Goal: Task Accomplishment & Management: Manage account settings

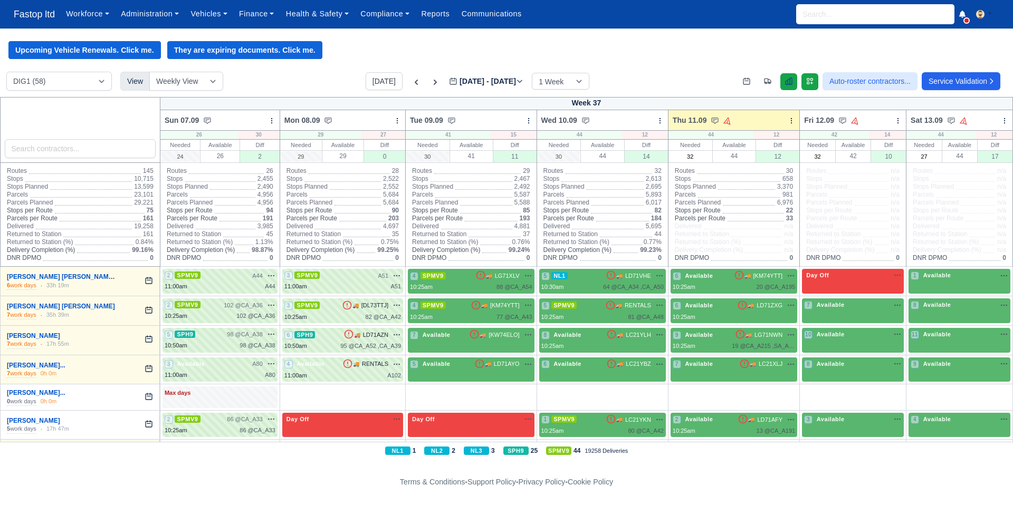
click at [784, 82] on icon at bounding box center [788, 81] width 8 height 8
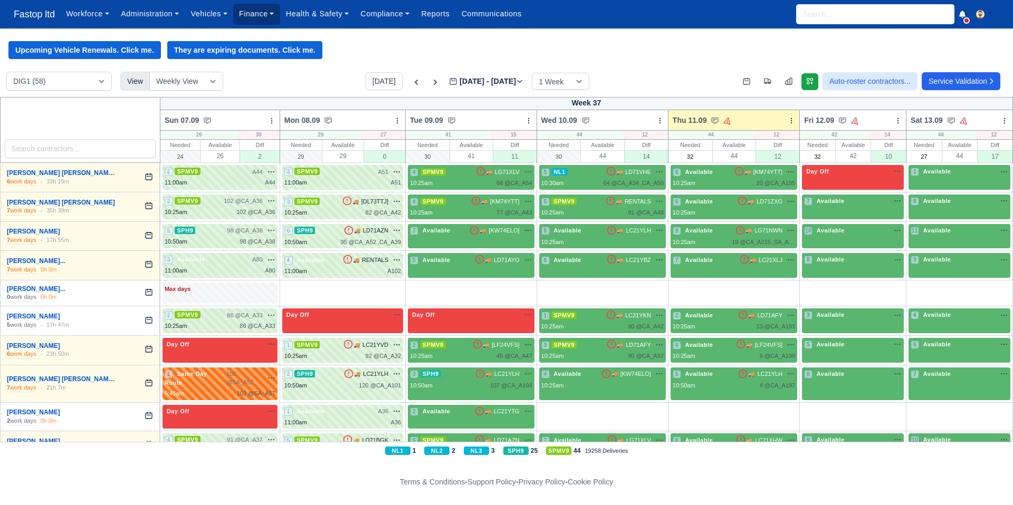
click at [257, 17] on link "Finance" at bounding box center [256, 14] width 47 height 21
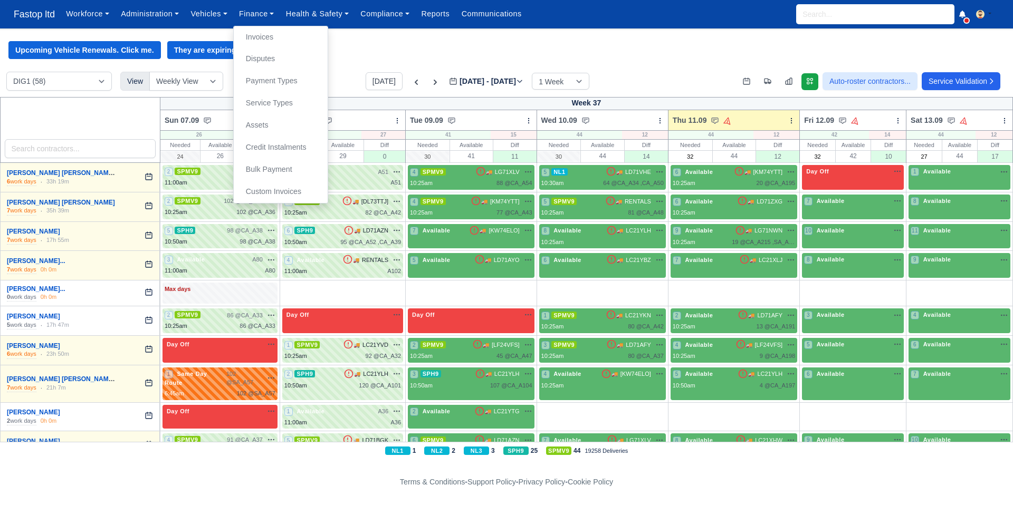
click at [460, 50] on div "Upcoming Vehicle Renewals. Click me. They are expiring documents. Click me." at bounding box center [506, 50] width 1013 height 18
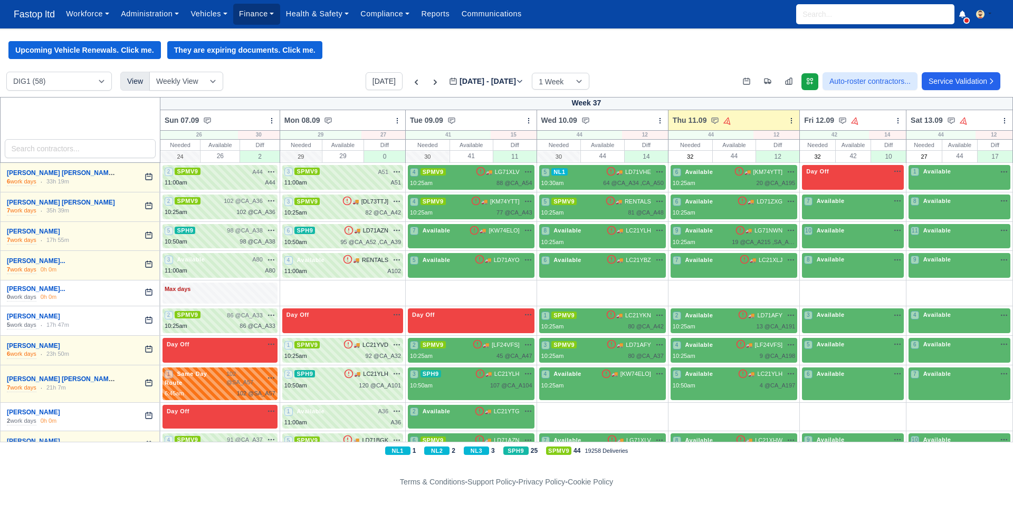
click at [263, 15] on link "Finance" at bounding box center [256, 14] width 47 height 21
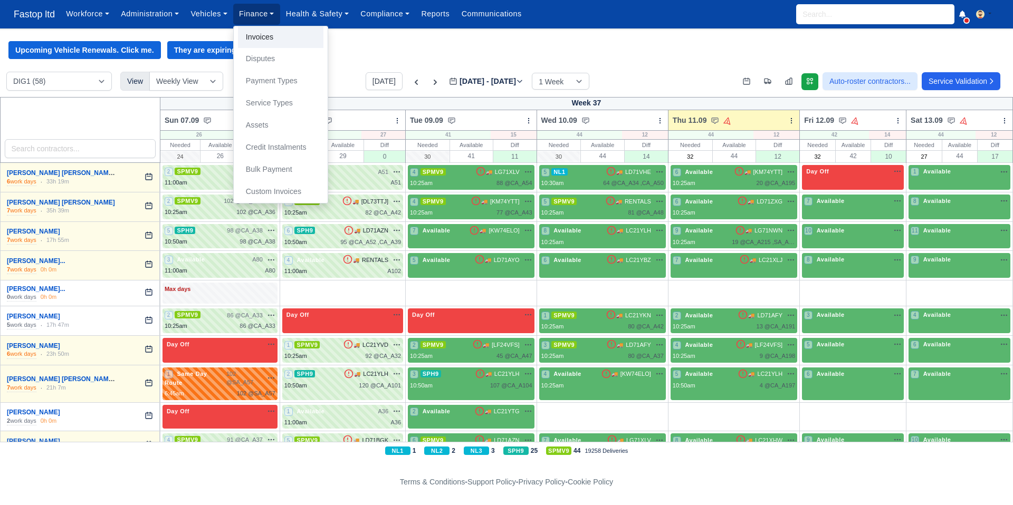
click at [279, 42] on link "Invoices" at bounding box center [280, 37] width 85 height 22
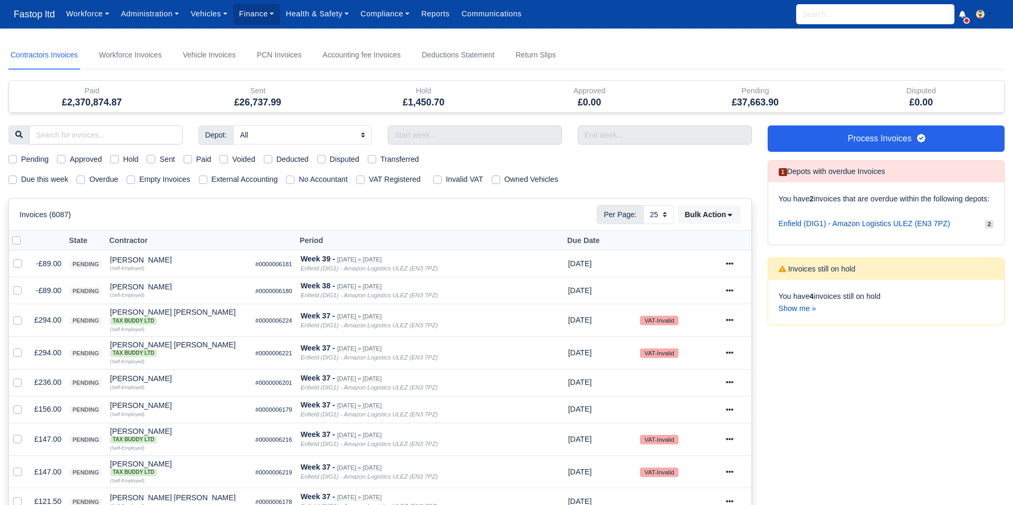
select select "25"
click at [21, 179] on label "Due this week" at bounding box center [44, 180] width 47 height 12
click at [15, 179] on input "Due this week" at bounding box center [12, 178] width 8 height 8
checkbox input "true"
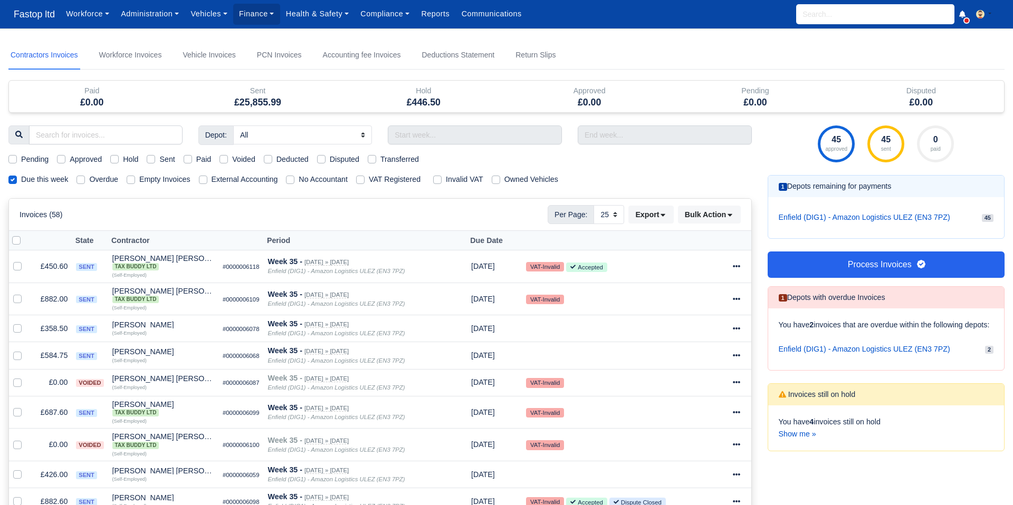
scroll to position [6, 0]
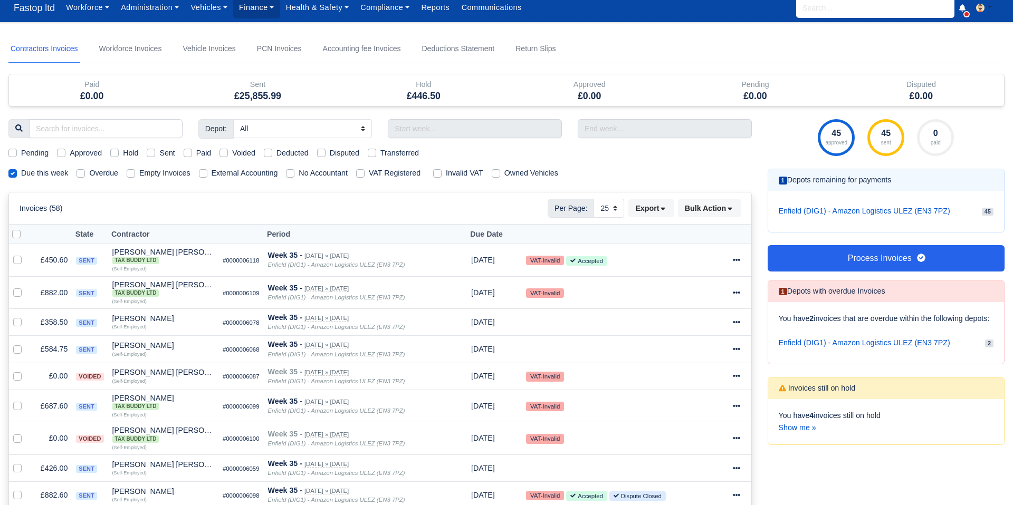
click at [21, 152] on label "Pending" at bounding box center [34, 153] width 27 height 12
click at [12, 152] on input "Pending" at bounding box center [12, 151] width 8 height 8
checkbox input "true"
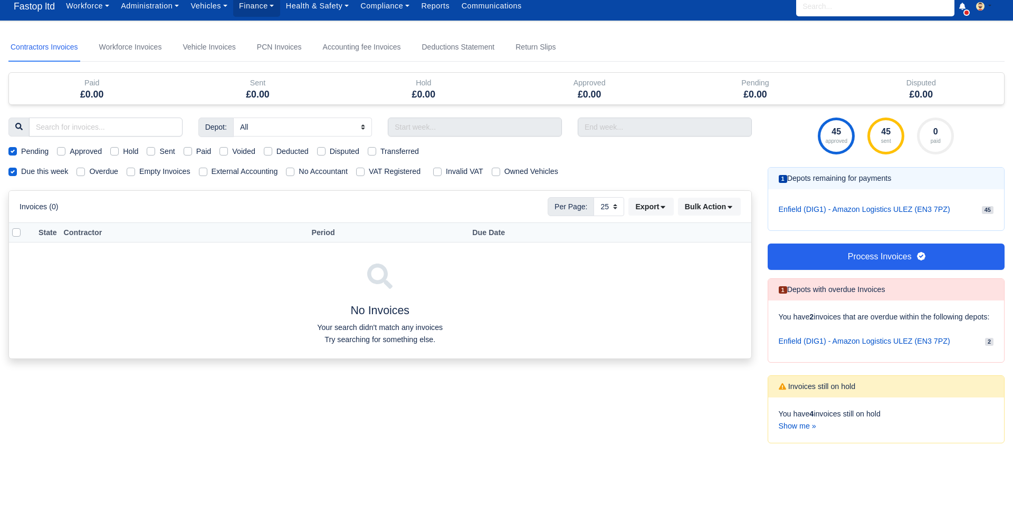
click at [70, 150] on label "Approved" at bounding box center [86, 152] width 32 height 12
click at [60, 150] on input "Approved" at bounding box center [61, 150] width 8 height 8
checkbox input "true"
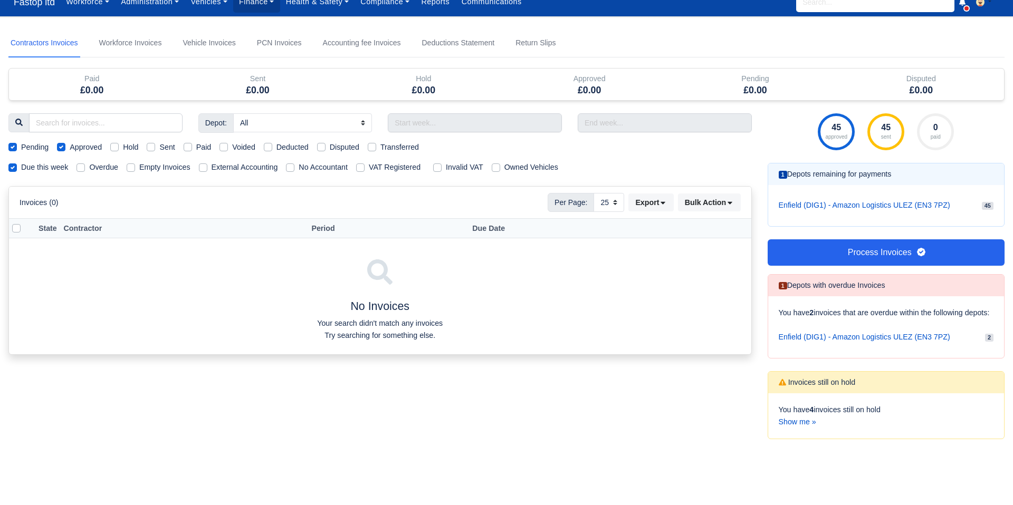
drag, startPoint x: 155, startPoint y: 151, endPoint x: 167, endPoint y: 159, distance: 14.8
click at [155, 151] on div "Sent" at bounding box center [161, 147] width 28 height 12
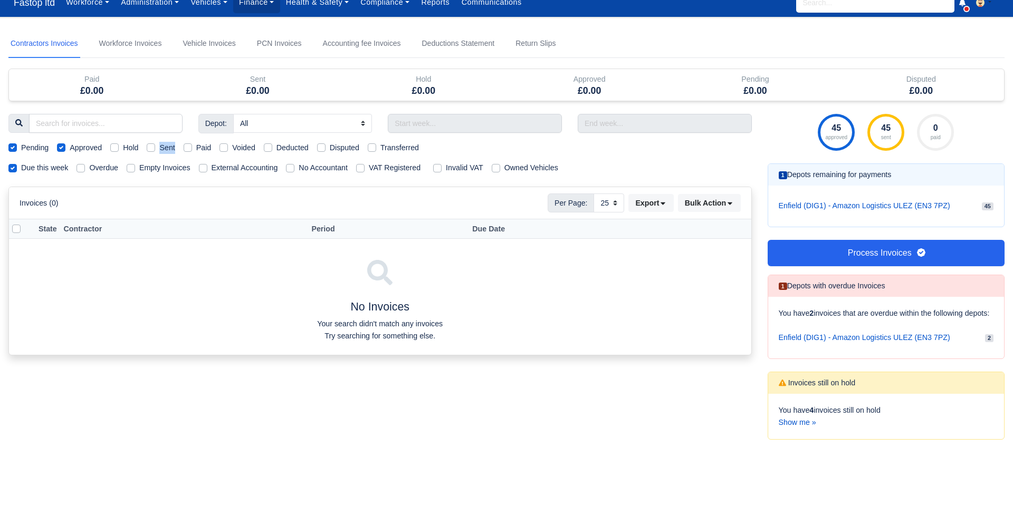
scroll to position [13, 0]
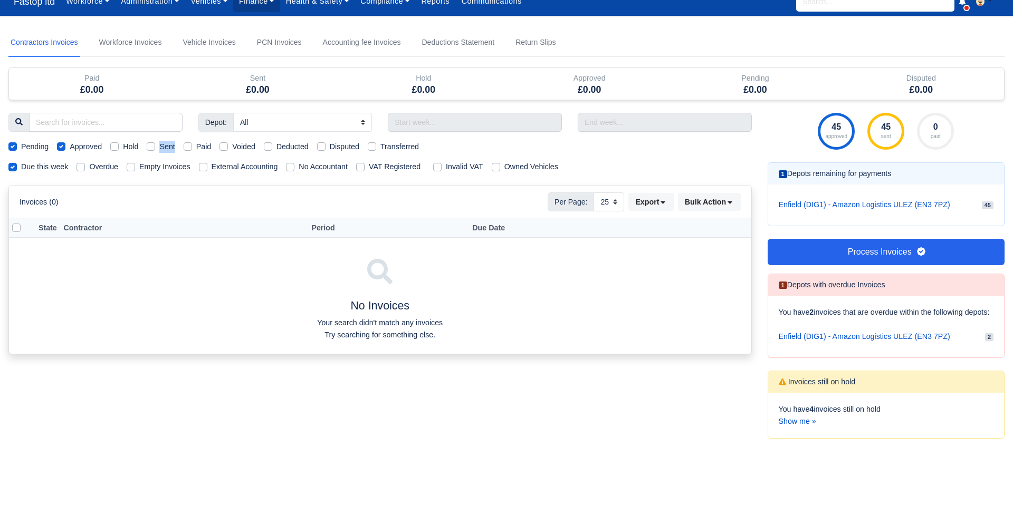
click at [159, 146] on label "Sent" at bounding box center [166, 147] width 15 height 12
click at [151, 146] on input "Sent" at bounding box center [151, 145] width 8 height 8
checkbox input "true"
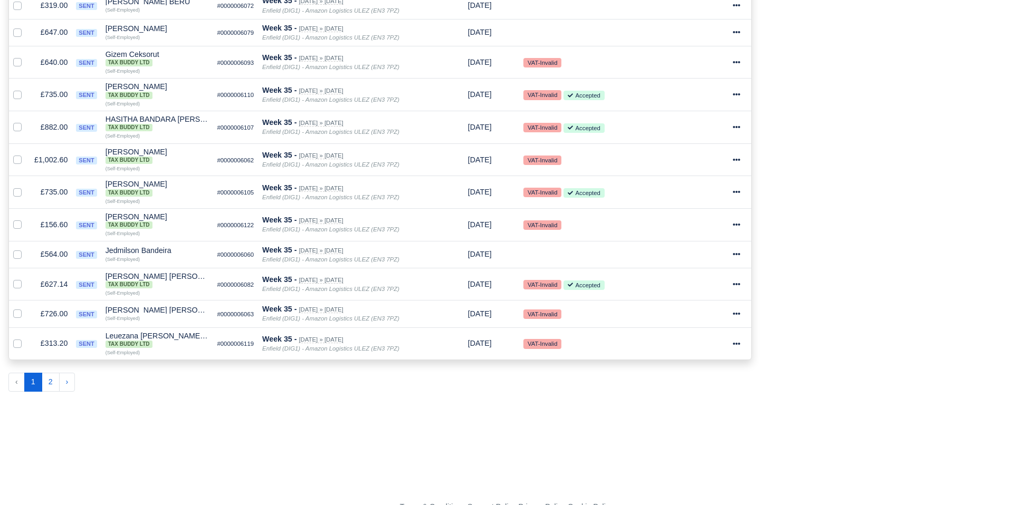
scroll to position [647, 0]
click at [54, 383] on button "2" at bounding box center [51, 382] width 18 height 19
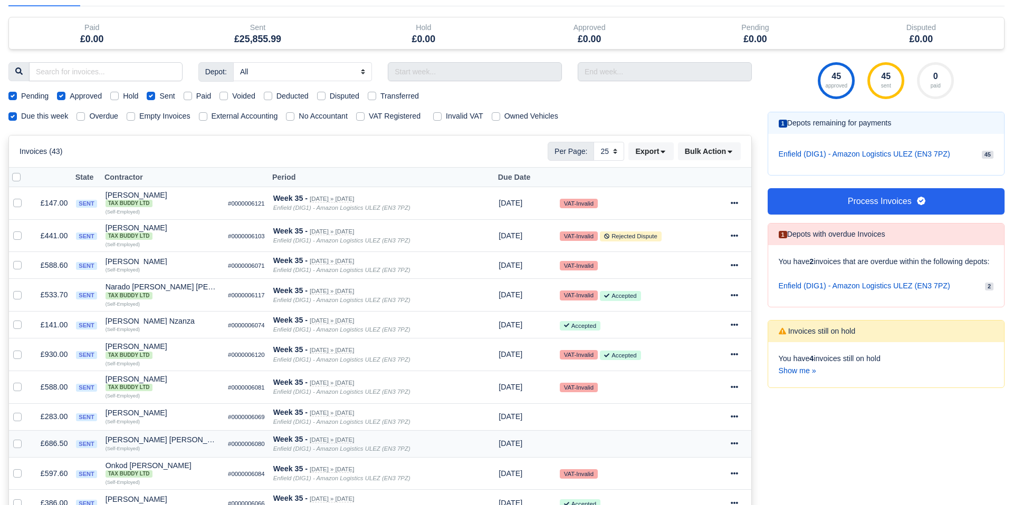
scroll to position [9, 0]
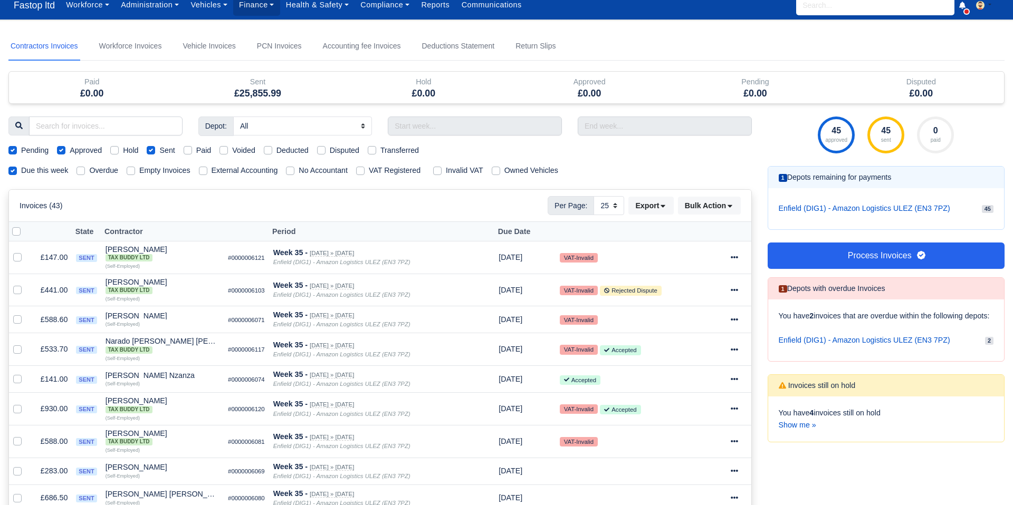
click at [212, 172] on label "External Accounting" at bounding box center [245, 171] width 66 height 12
click at [207, 172] on input "External Accounting" at bounding box center [203, 169] width 8 height 8
checkbox input "true"
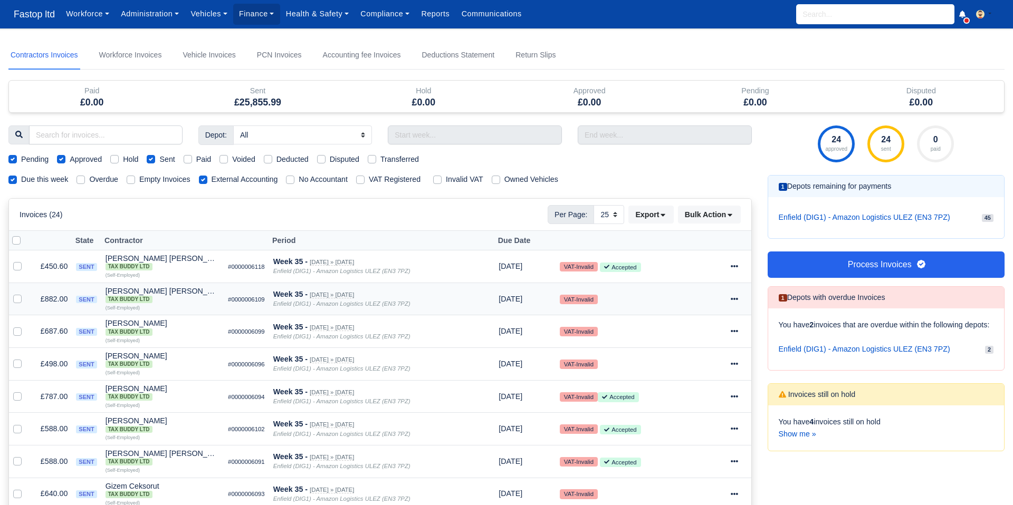
scroll to position [1, 0]
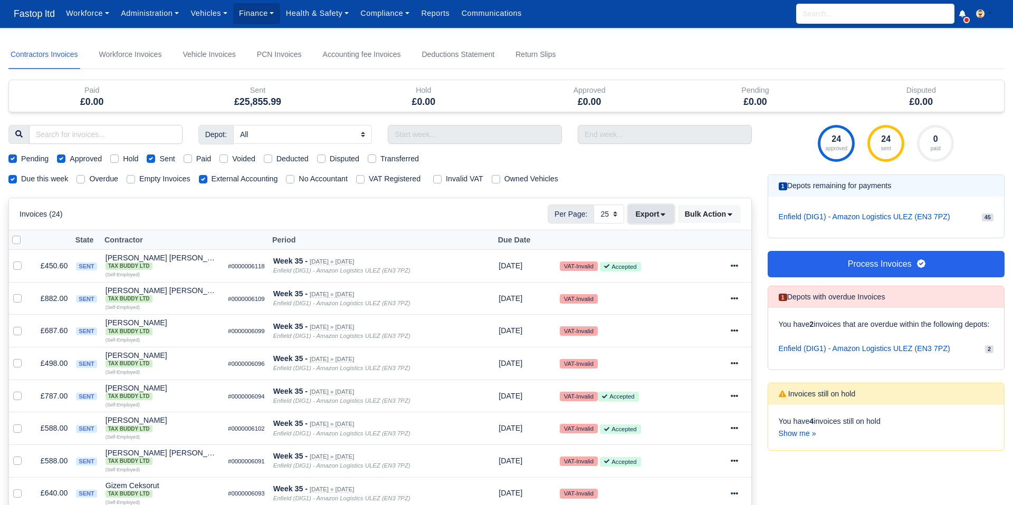
click at [662, 213] on icon at bounding box center [662, 213] width 7 height 7
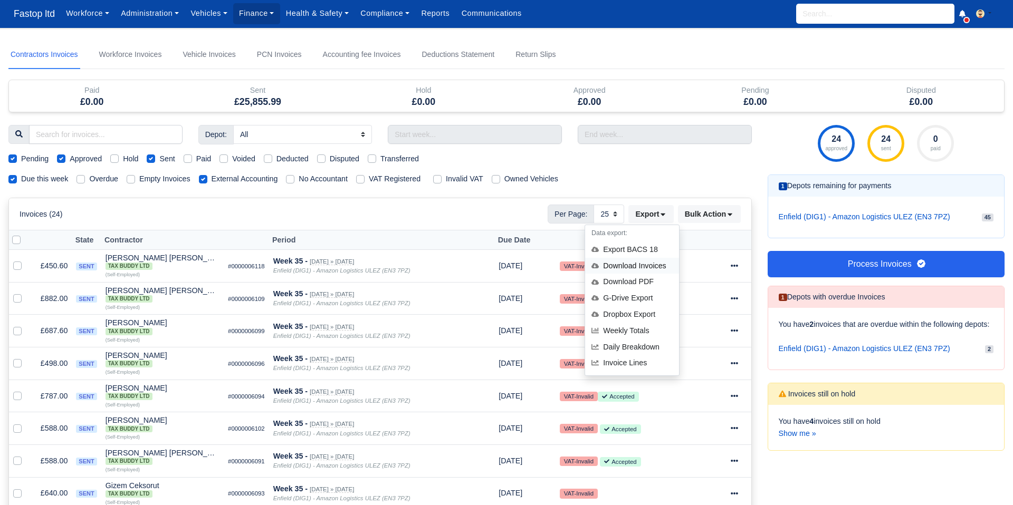
click at [626, 267] on div "Download Invoices" at bounding box center [632, 266] width 94 height 16
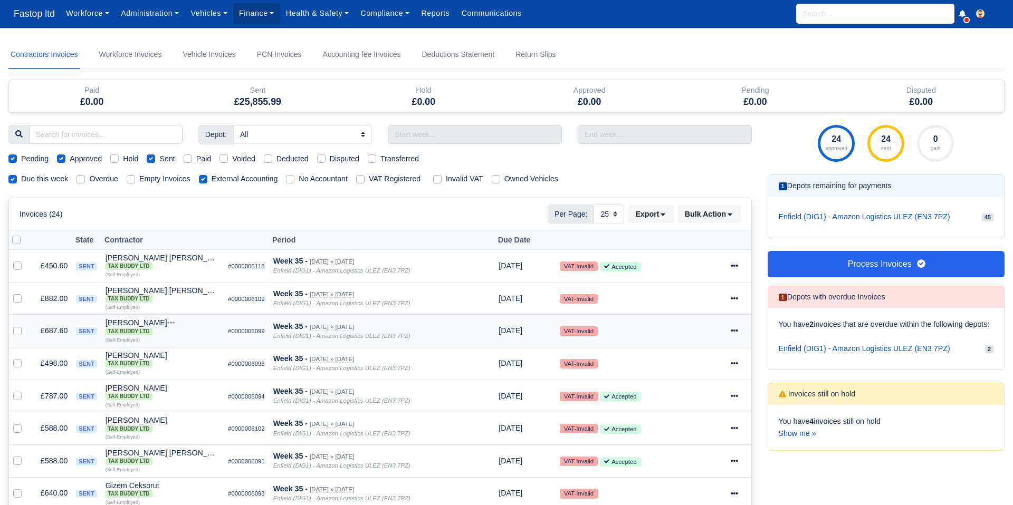
scroll to position [0, 0]
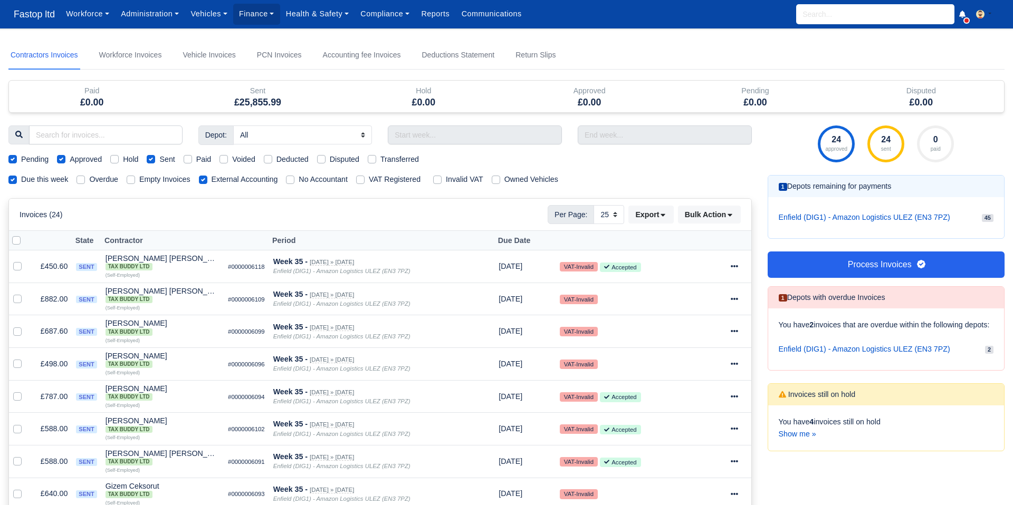
click at [212, 180] on label "External Accounting" at bounding box center [245, 180] width 66 height 12
click at [206, 180] on input "External Accounting" at bounding box center [203, 178] width 8 height 8
checkbox input "false"
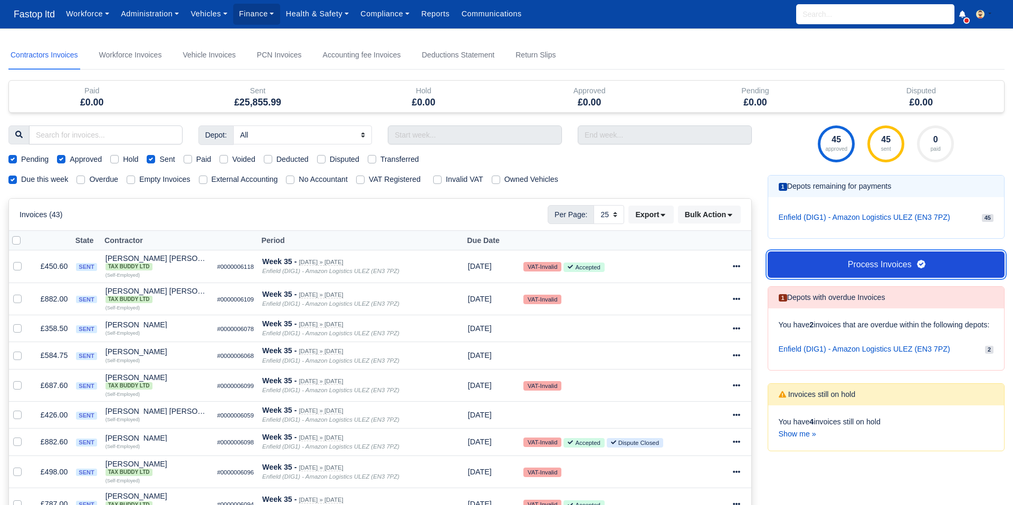
click at [831, 268] on link "Process Invoices" at bounding box center [885, 265] width 237 height 26
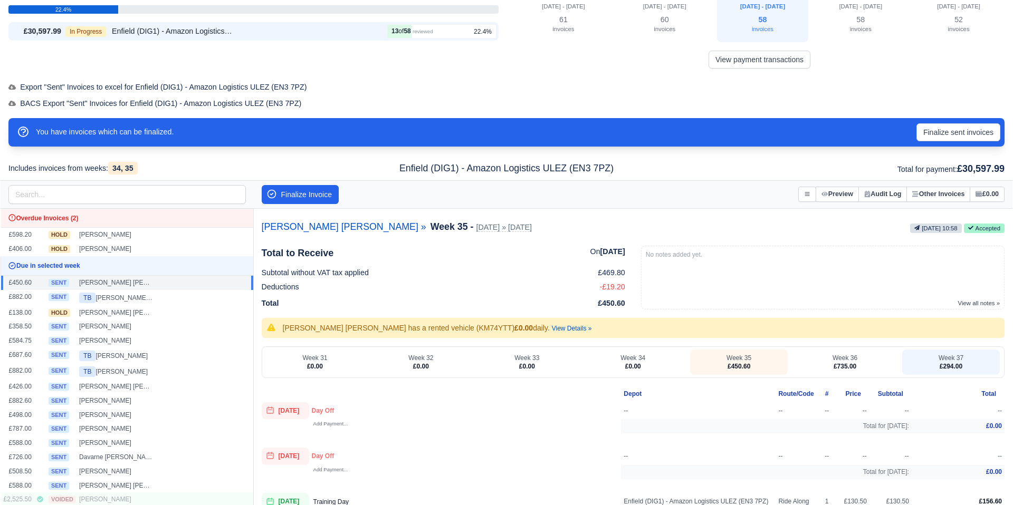
scroll to position [92, 0]
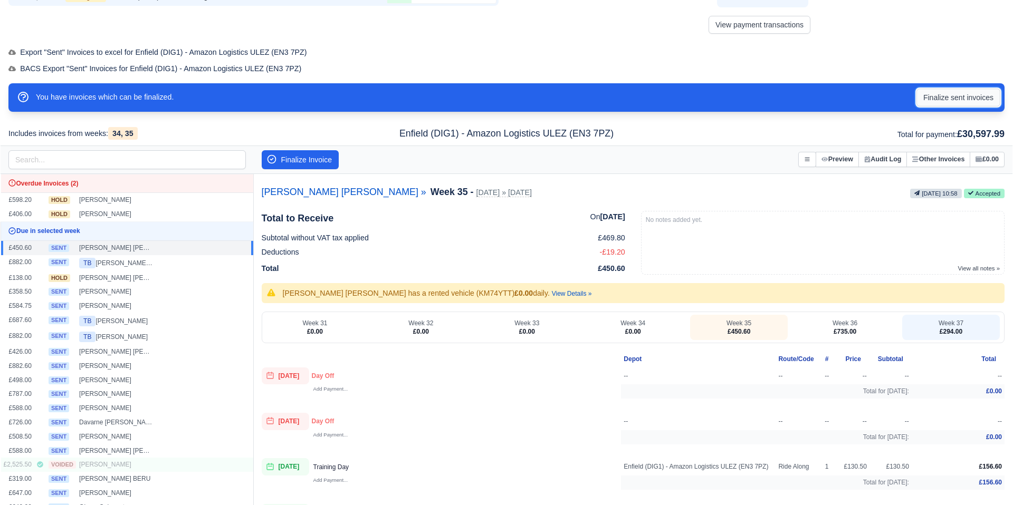
click at [956, 99] on button "Finalize sent invoices" at bounding box center [958, 98] width 84 height 18
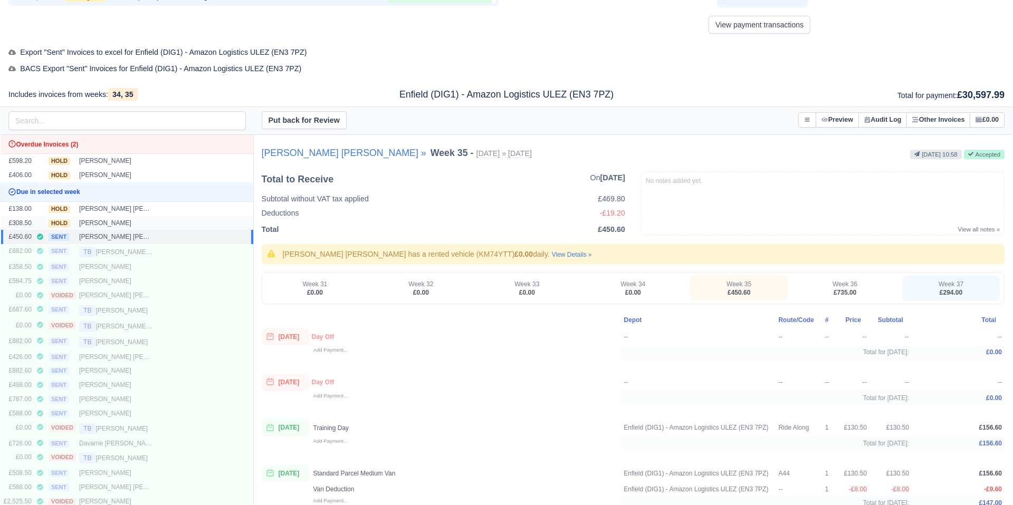
click at [139, 222] on div "[PERSON_NAME]" at bounding box center [116, 223] width 74 height 9
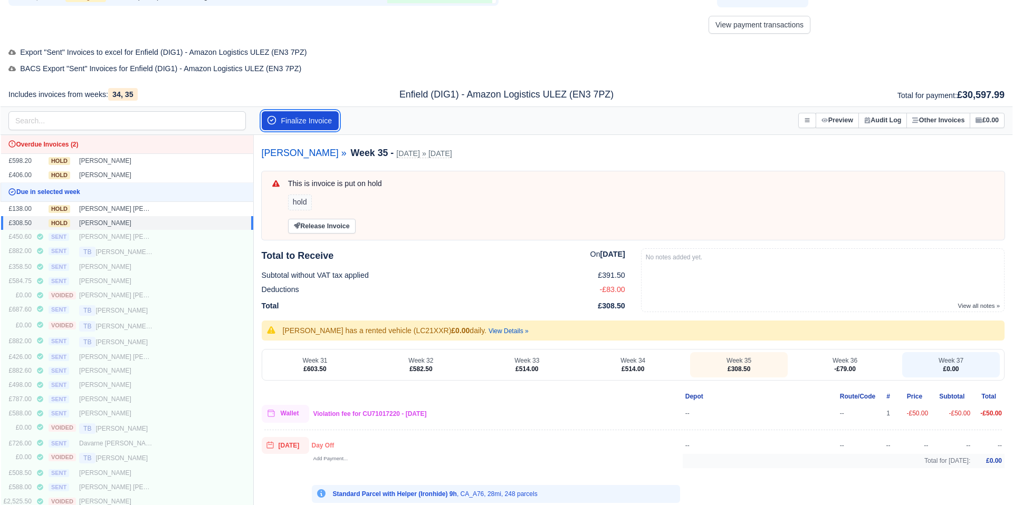
click at [309, 121] on button "Finalize Invoice" at bounding box center [301, 120] width 78 height 19
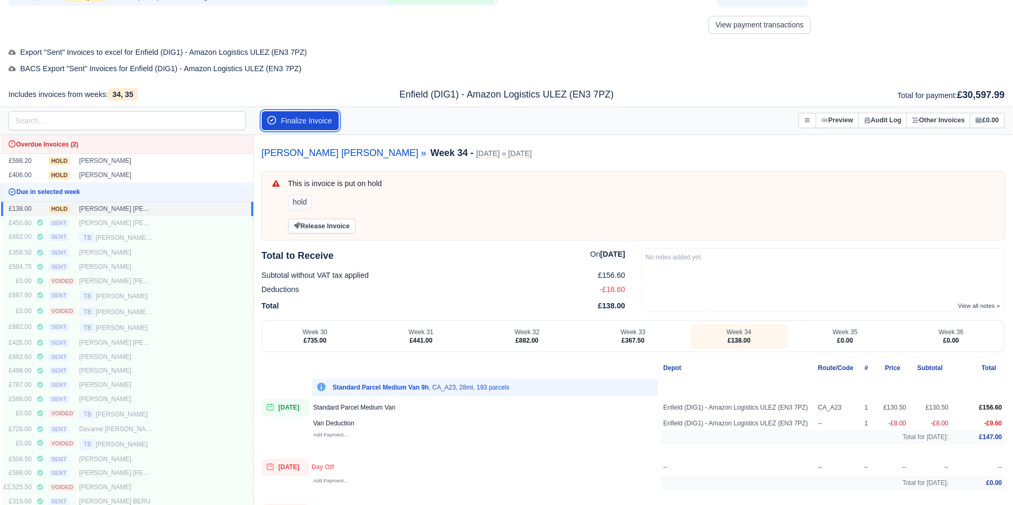
click at [296, 119] on button "Finalize Invoice" at bounding box center [301, 120] width 78 height 19
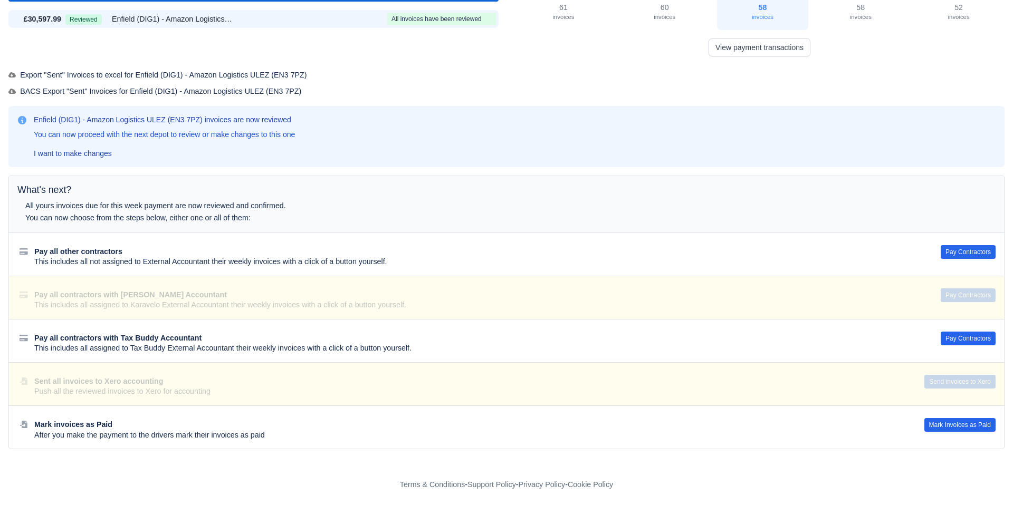
scroll to position [69, 0]
click at [960, 255] on button "Pay Contractors" at bounding box center [967, 253] width 55 height 14
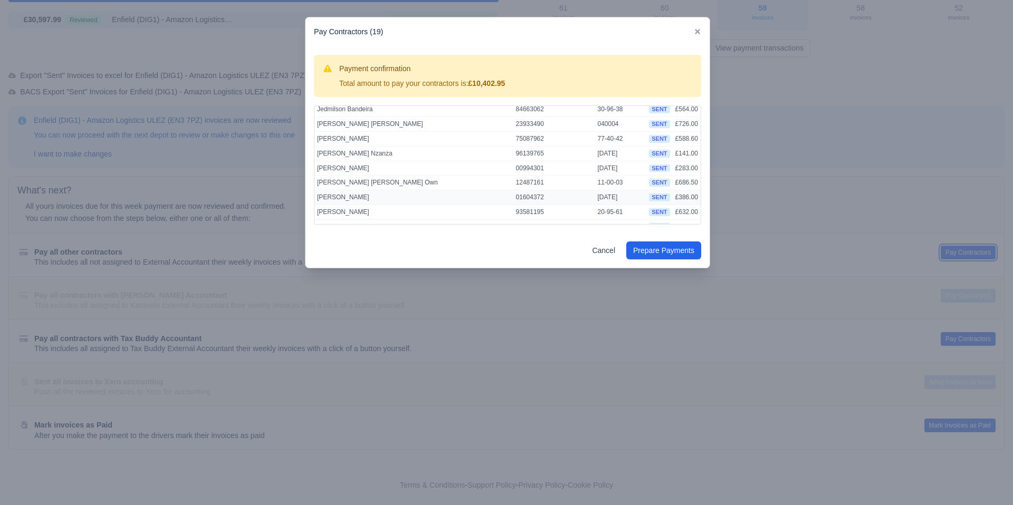
scroll to position [143, 0]
click at [698, 30] on icon at bounding box center [697, 31] width 7 height 7
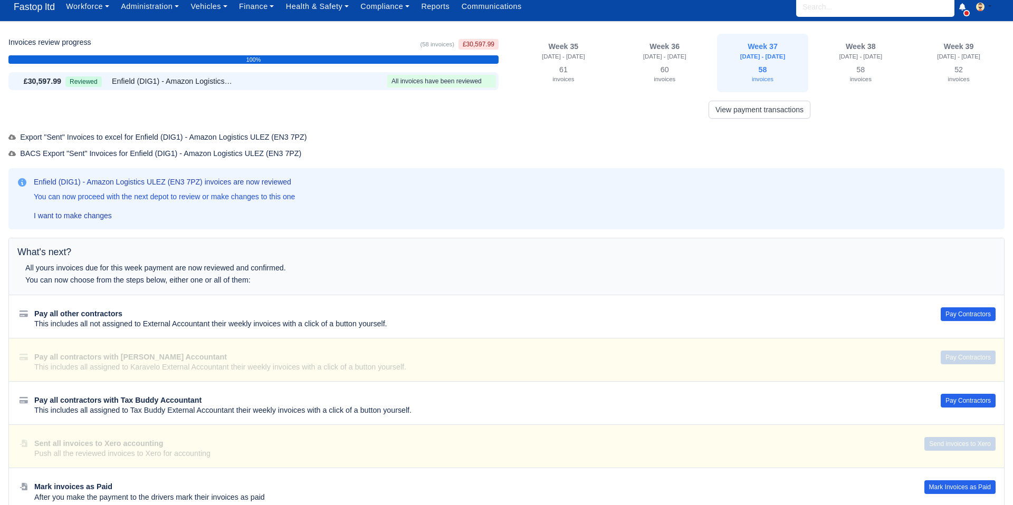
scroll to position [0, 0]
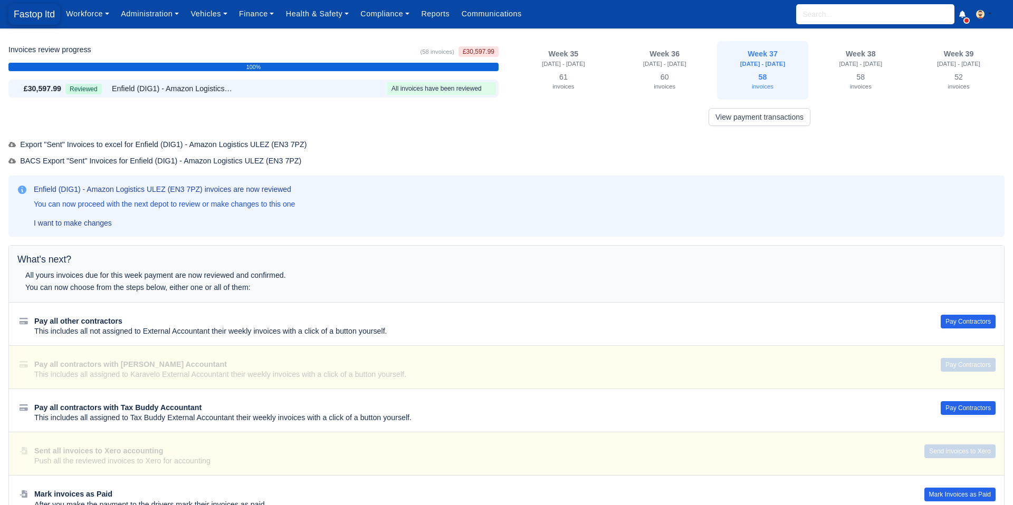
click at [37, 18] on span "Fastop ltd" at bounding box center [34, 14] width 52 height 21
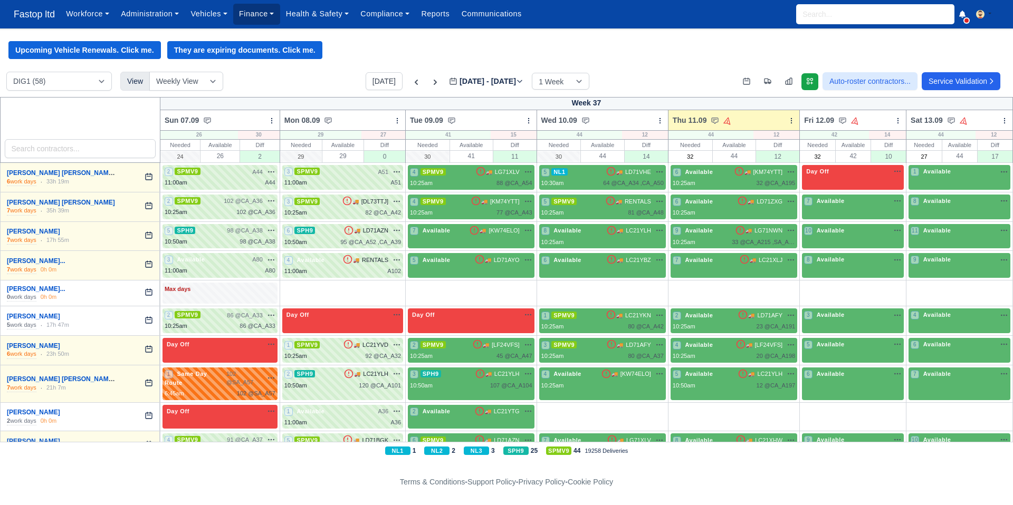
click at [262, 17] on link "Finance" at bounding box center [256, 14] width 47 height 21
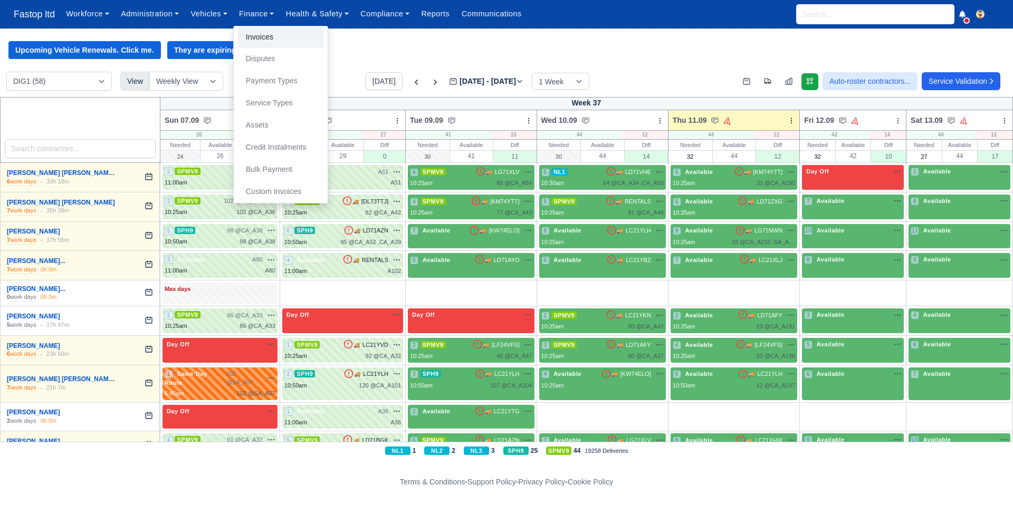
click at [268, 34] on link "Invoices" at bounding box center [280, 37] width 85 height 22
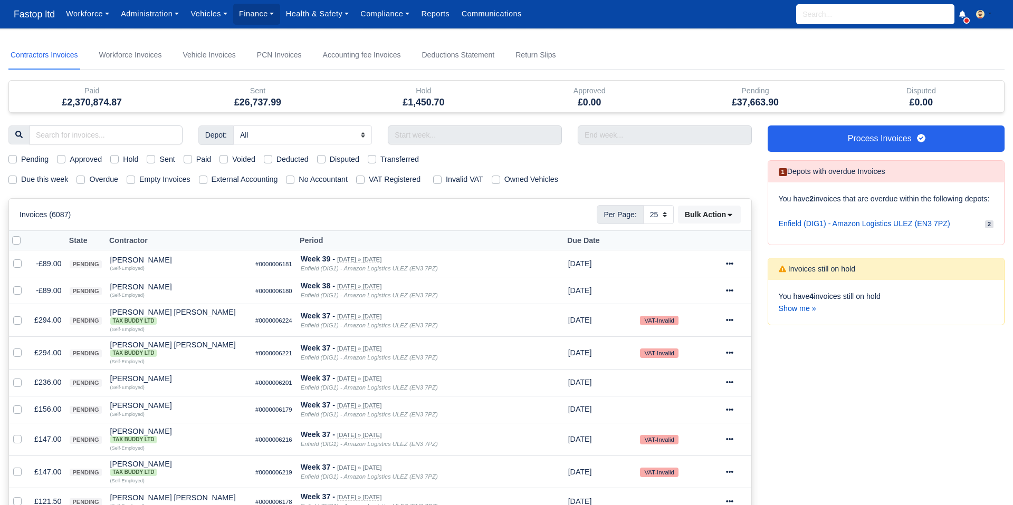
select select "25"
click at [797, 313] on link "Show me »" at bounding box center [797, 308] width 37 height 8
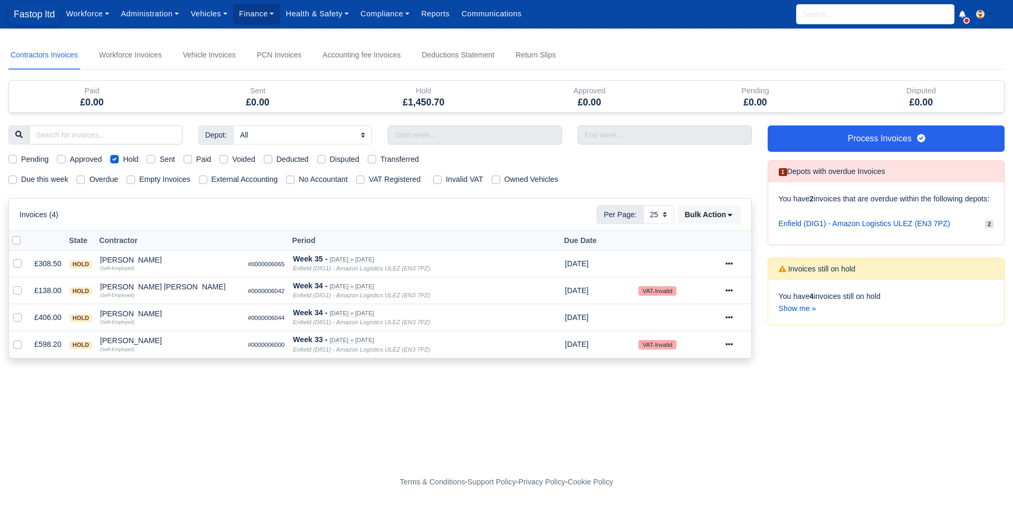
click at [41, 20] on span "Fastop ltd" at bounding box center [34, 14] width 52 height 21
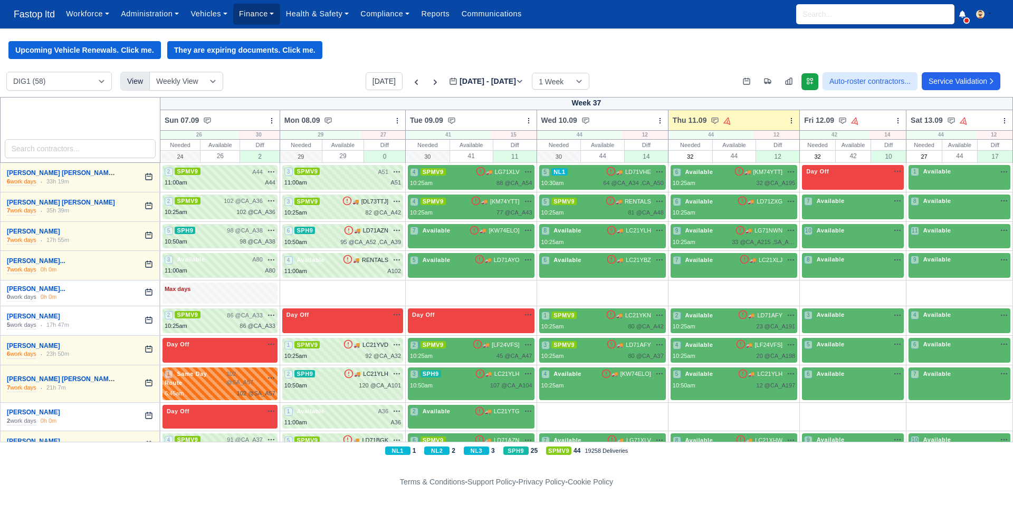
click at [243, 16] on link "Finance" at bounding box center [256, 14] width 47 height 21
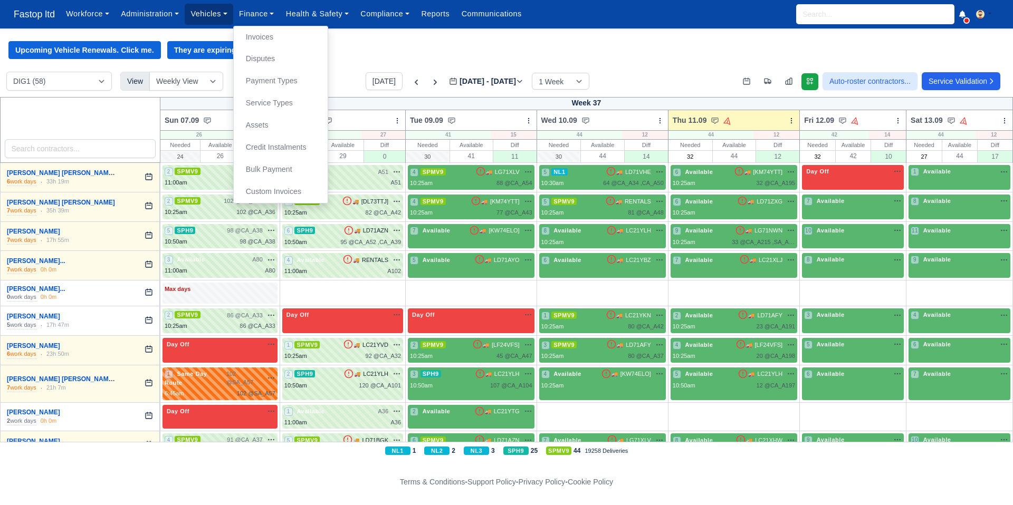
click at [209, 10] on link "Vehicles" at bounding box center [209, 14] width 49 height 21
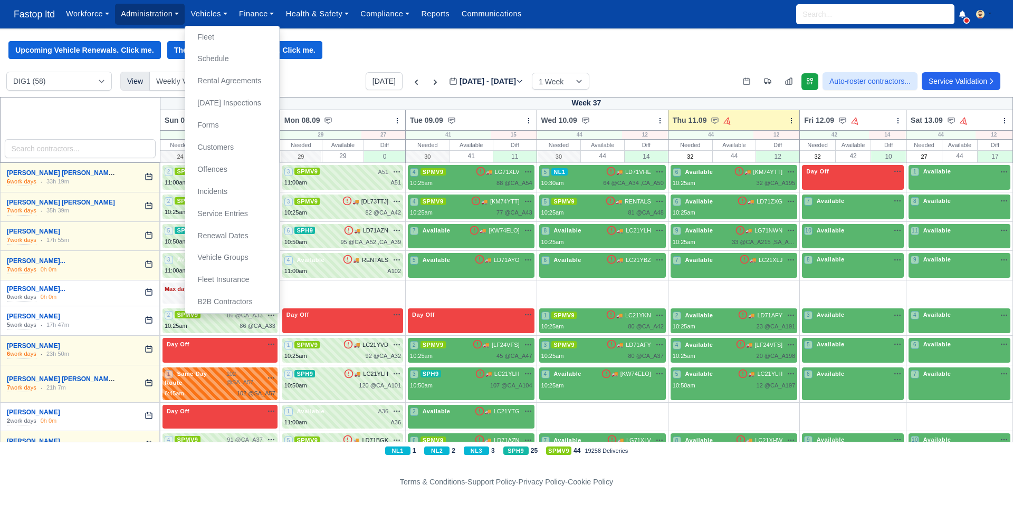
click at [165, 17] on link "Administration" at bounding box center [150, 14] width 70 height 21
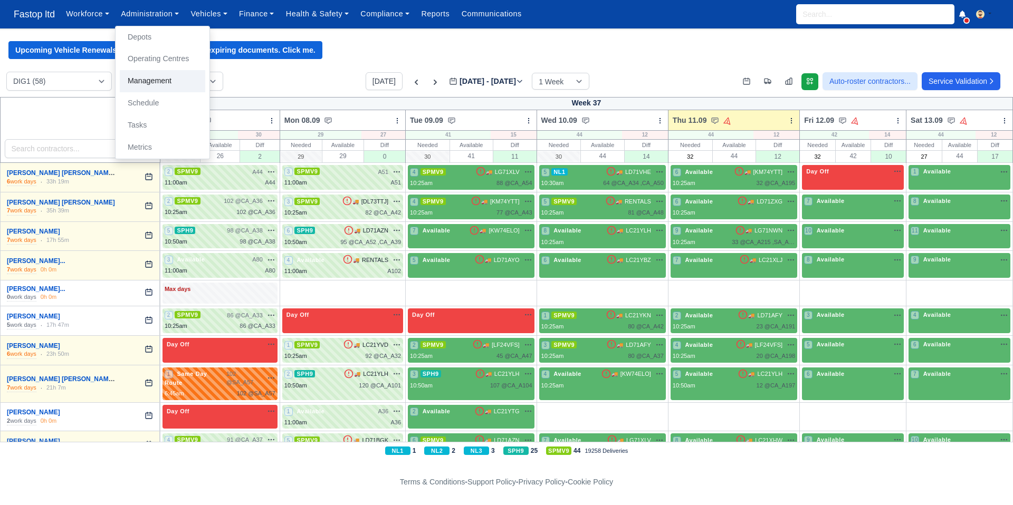
click at [158, 81] on link "Management" at bounding box center [162, 81] width 85 height 22
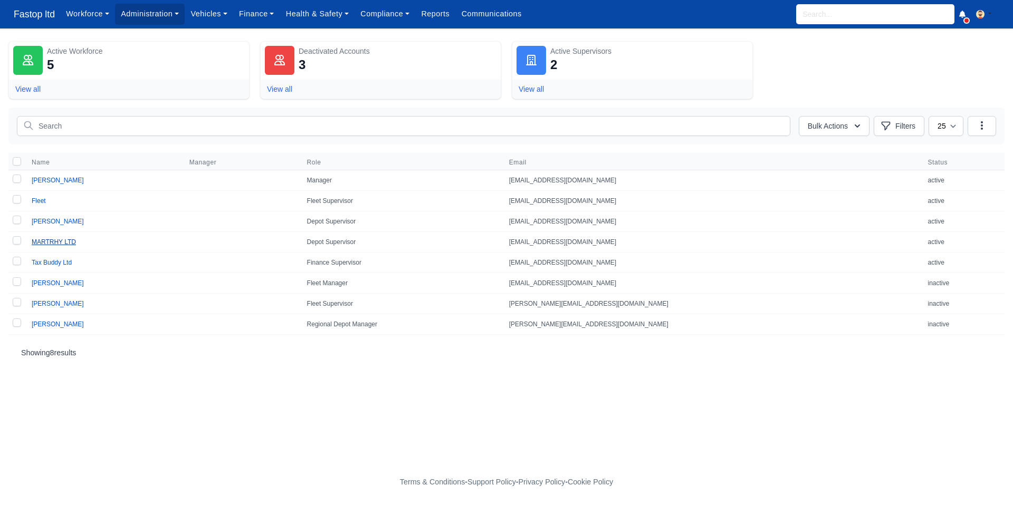
click at [60, 242] on link "MARTRHY LTD" at bounding box center [54, 241] width 44 height 7
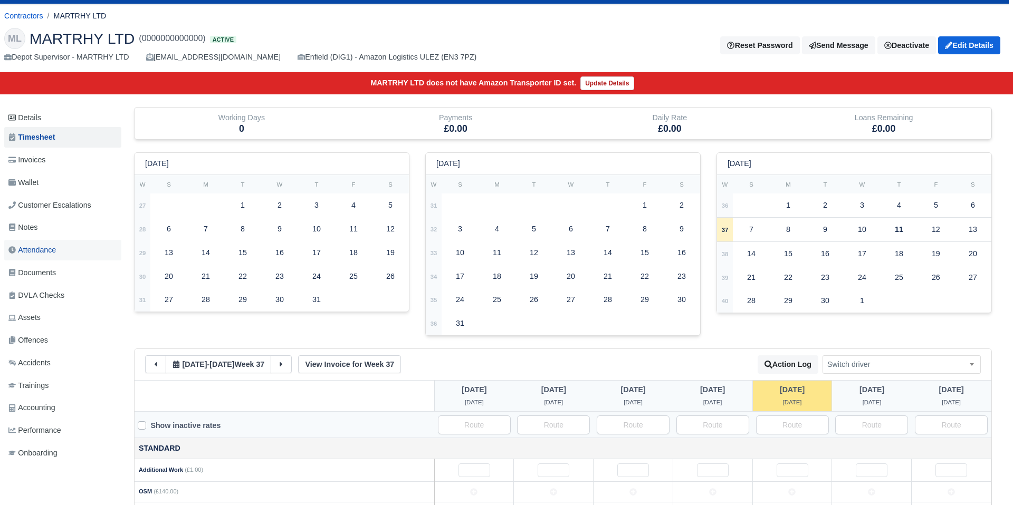
scroll to position [30, 0]
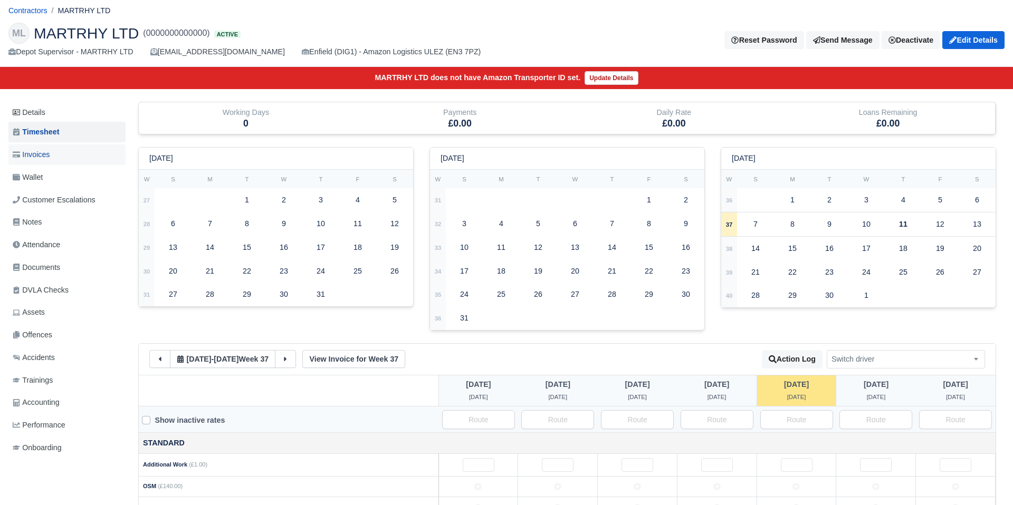
click at [41, 150] on span "Invoices" at bounding box center [31, 155] width 37 height 12
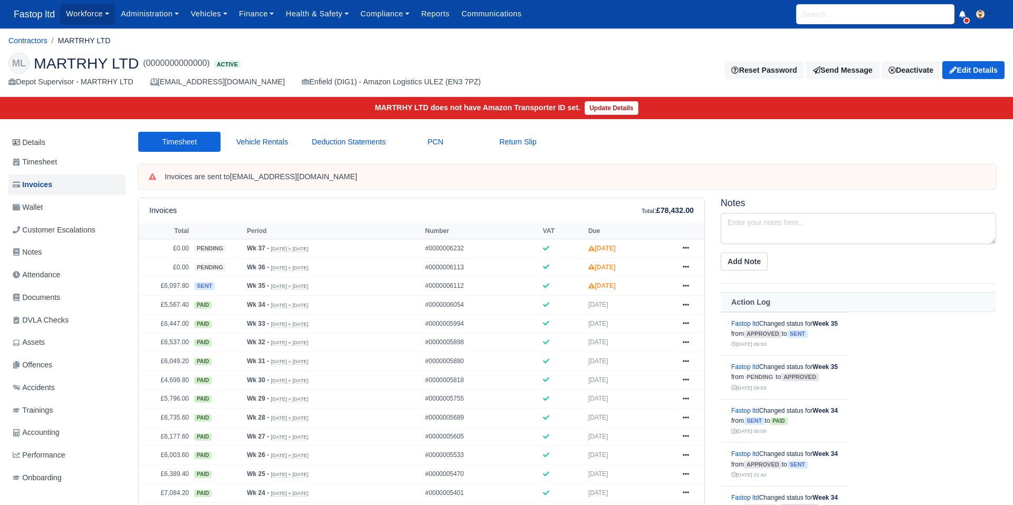
scroll to position [16, 0]
